Goal: Find specific page/section: Find specific page/section

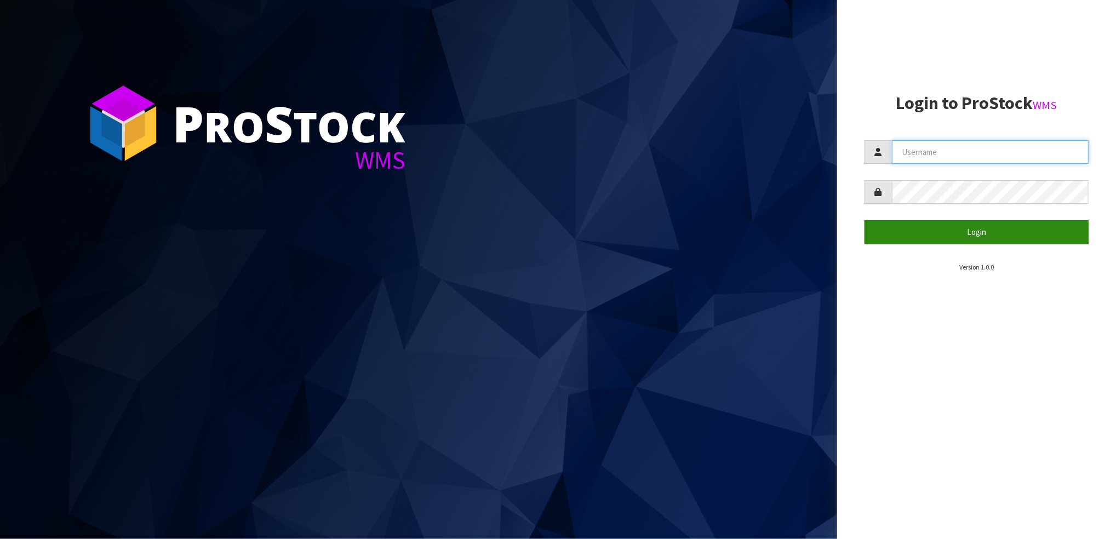
type input "STOREMASTA"
click at [962, 225] on button "Login" at bounding box center [977, 232] width 224 height 24
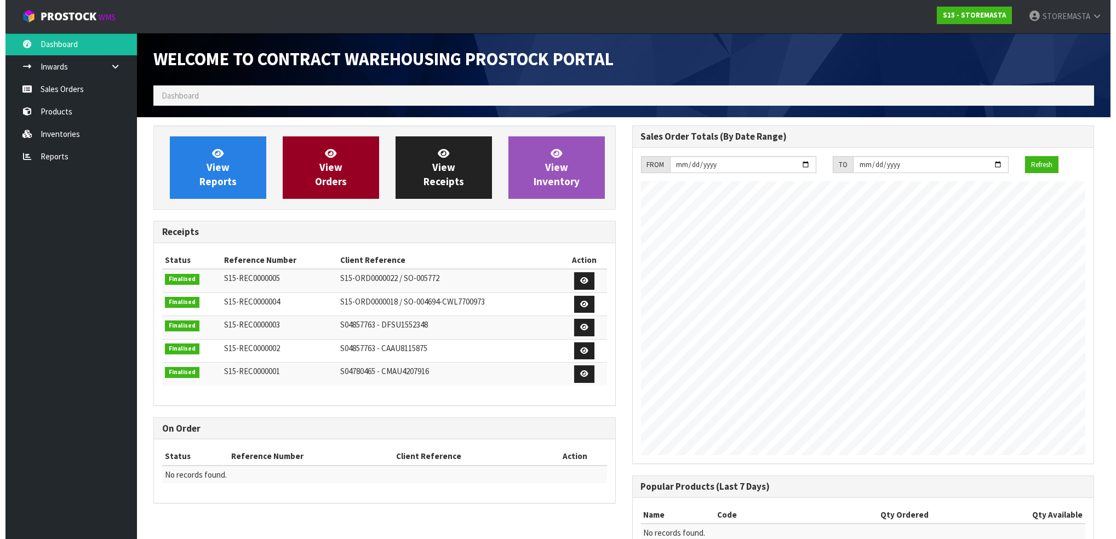
scroll to position [448, 478]
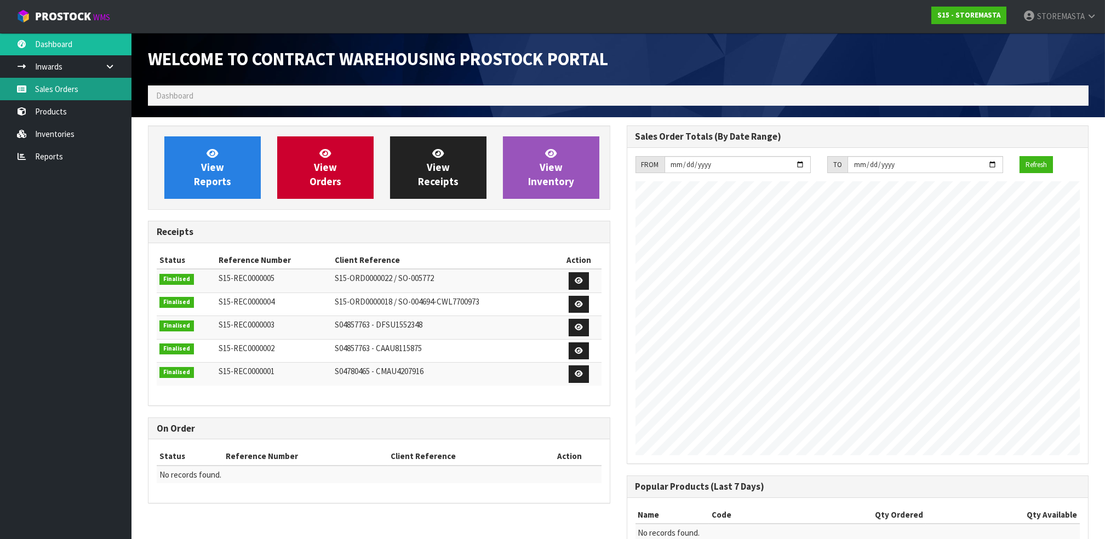
click at [75, 95] on link "Sales Orders" at bounding box center [66, 89] width 132 height 22
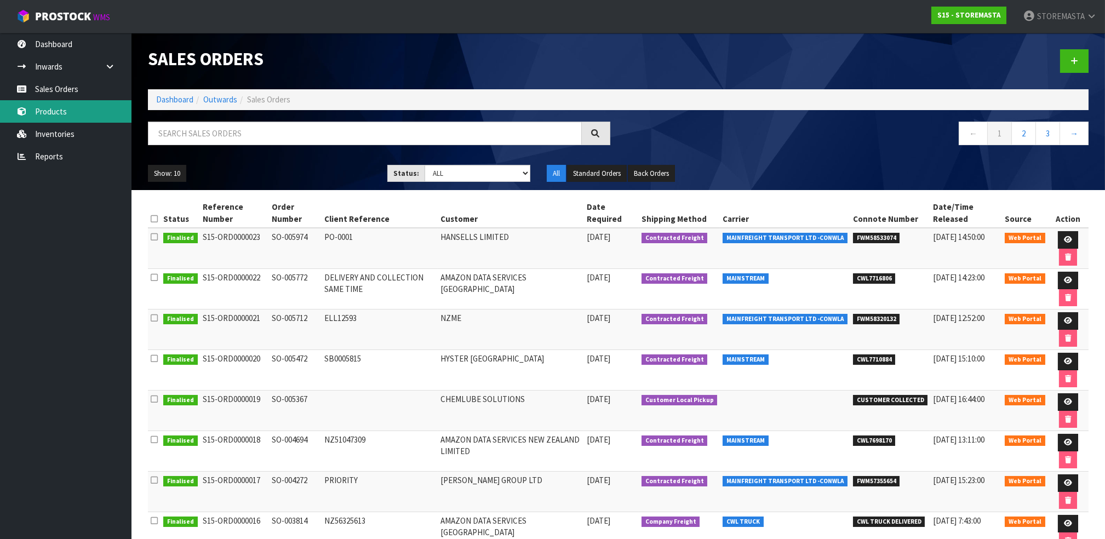
drag, startPoint x: 56, startPoint y: 113, endPoint x: 68, endPoint y: 112, distance: 12.1
click at [56, 112] on link "Products" at bounding box center [66, 111] width 132 height 22
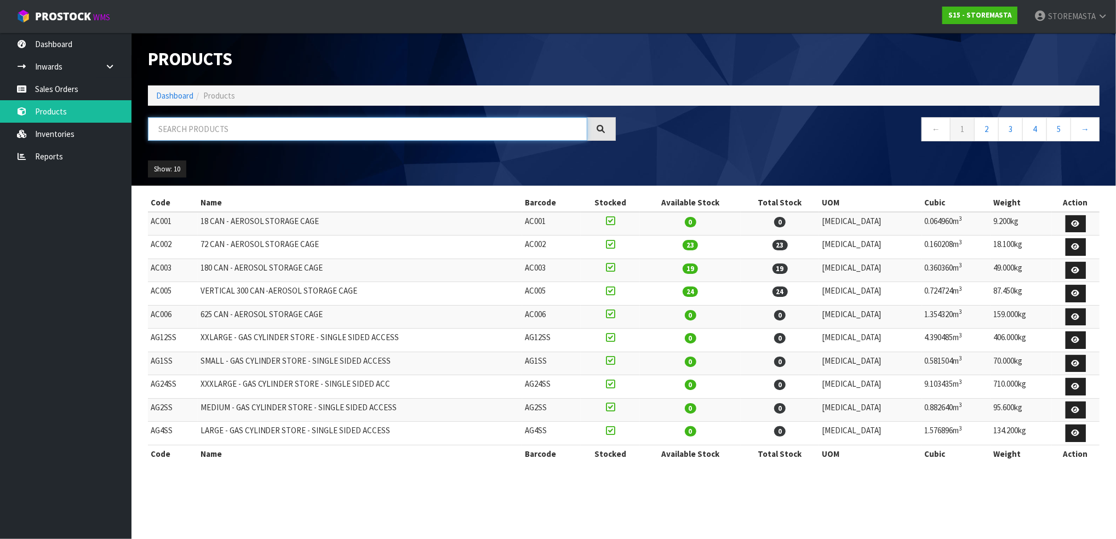
click at [260, 129] on input "text" at bounding box center [367, 129] width 439 height 24
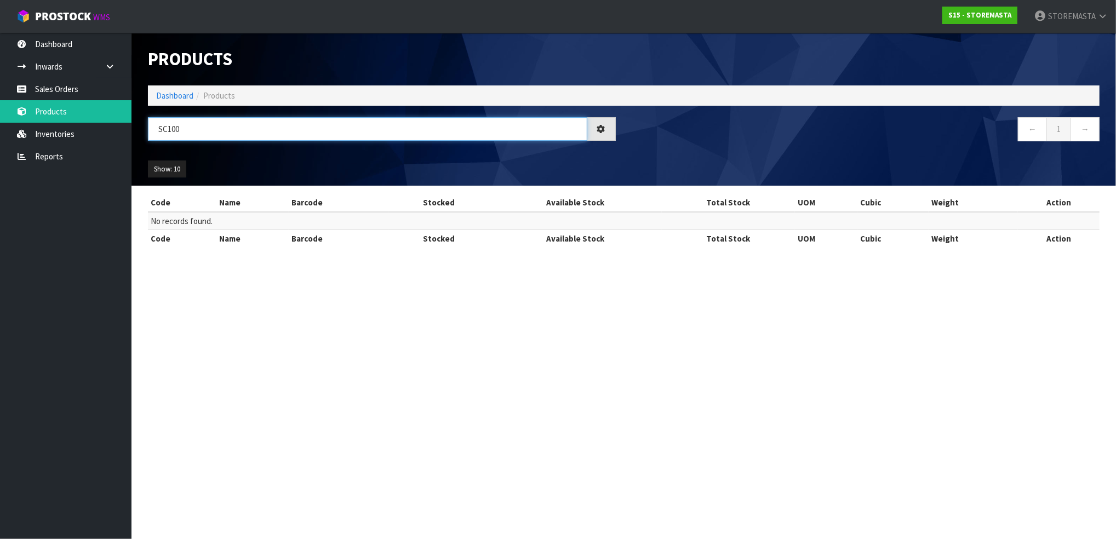
type input "SC100"
